Goal: Navigation & Orientation: Find specific page/section

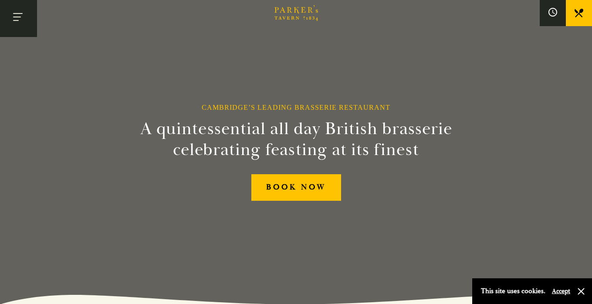
click at [17, 18] on button "Toggle navigation" at bounding box center [18, 18] width 37 height 37
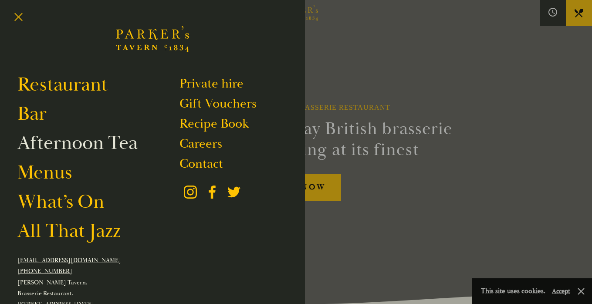
click at [74, 144] on link "Afternoon Tea" at bounding box center [77, 143] width 120 height 24
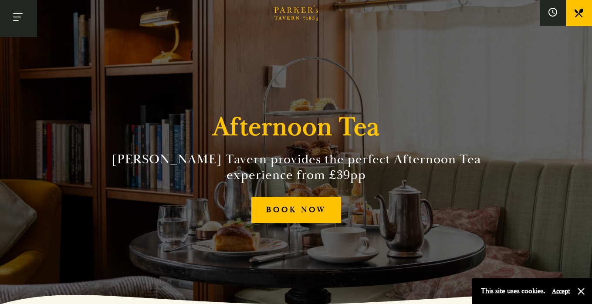
click at [16, 25] on button "Toggle navigation" at bounding box center [18, 18] width 37 height 37
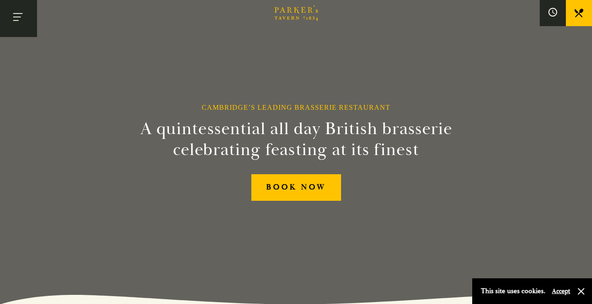
click at [14, 15] on button "Toggle navigation" at bounding box center [18, 18] width 37 height 37
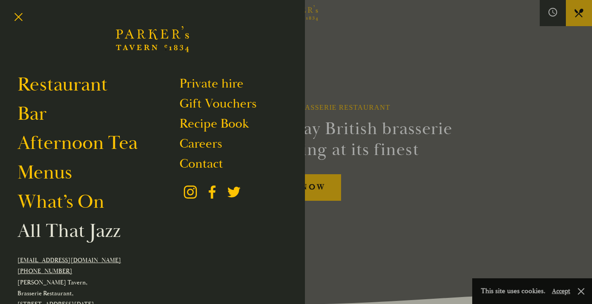
click at [38, 235] on link "All That Jazz" at bounding box center [68, 231] width 103 height 24
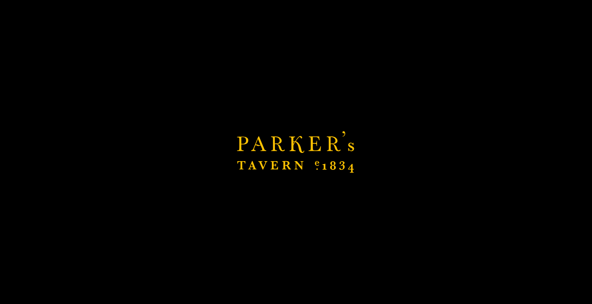
scroll to position [270, 0]
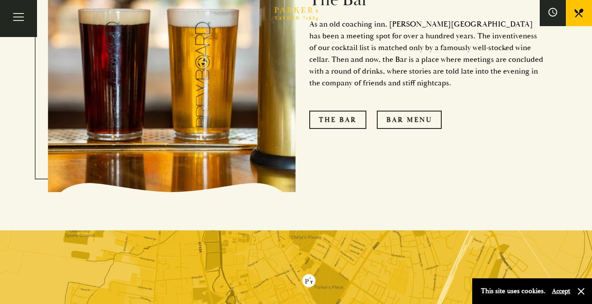
scroll to position [840, 0]
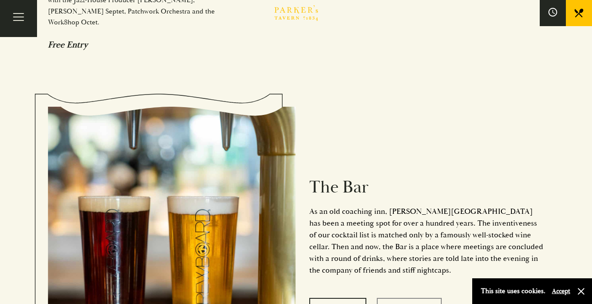
click at [414, 298] on link "Bar Menu" at bounding box center [409, 307] width 65 height 18
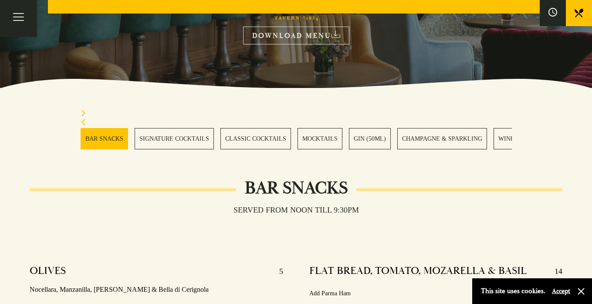
scroll to position [176, 0]
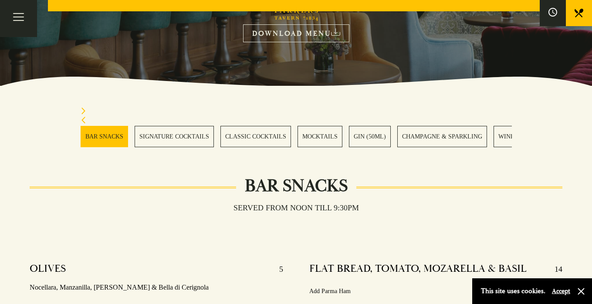
click at [301, 134] on link "MOCKTAILS" at bounding box center [320, 136] width 45 height 21
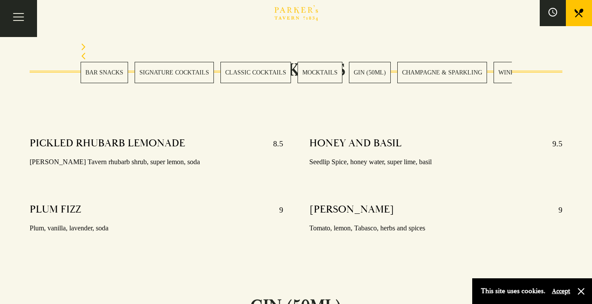
scroll to position [1531, 0]
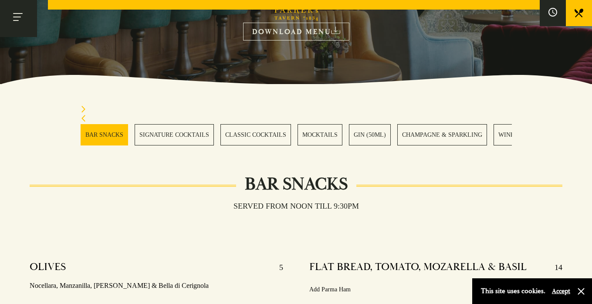
scroll to position [176, 0]
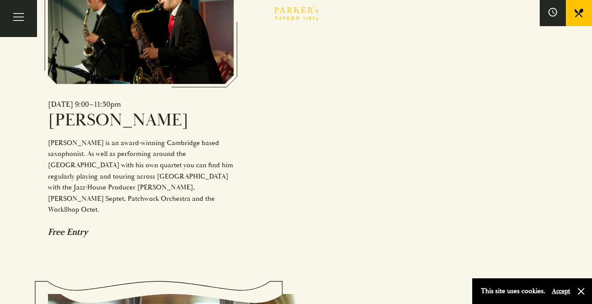
scroll to position [720, 0]
